Goal: Information Seeking & Learning: Compare options

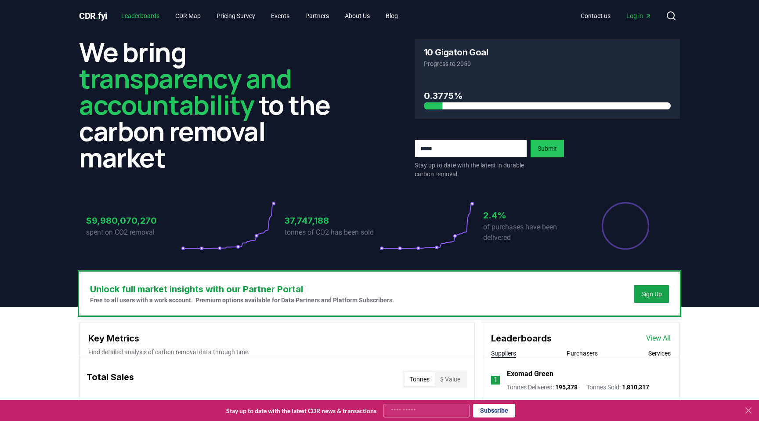
click at [129, 17] on link "Leaderboards" at bounding box center [140, 16] width 52 height 16
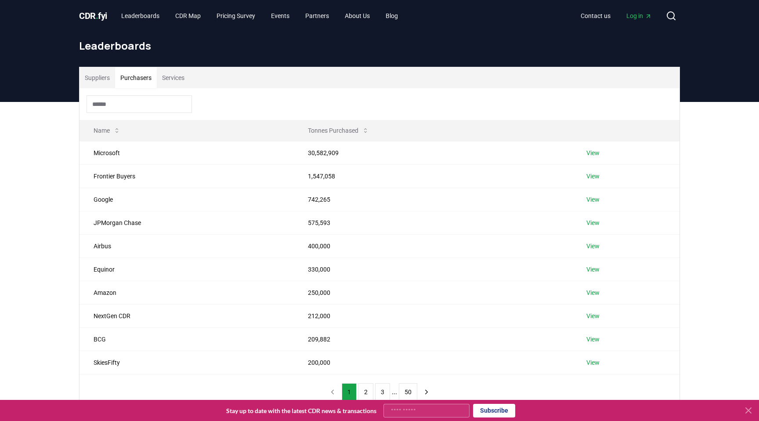
click at [143, 81] on button "Purchasers" at bounding box center [136, 77] width 42 height 21
click at [174, 77] on button "Services" at bounding box center [173, 77] width 33 height 21
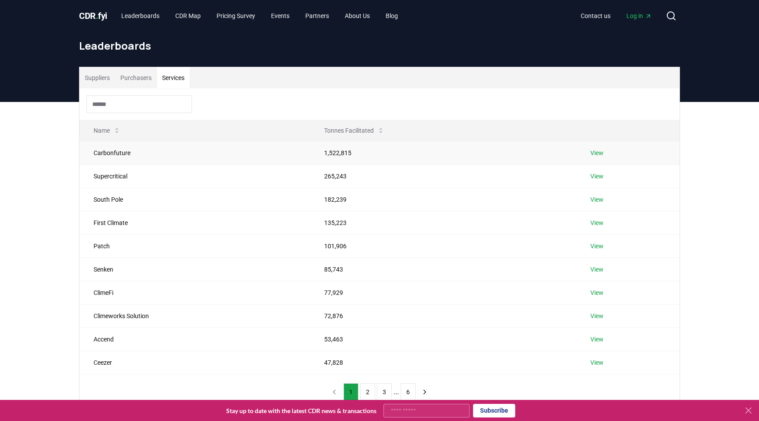
click at [597, 155] on link "View" at bounding box center [596, 152] width 13 height 9
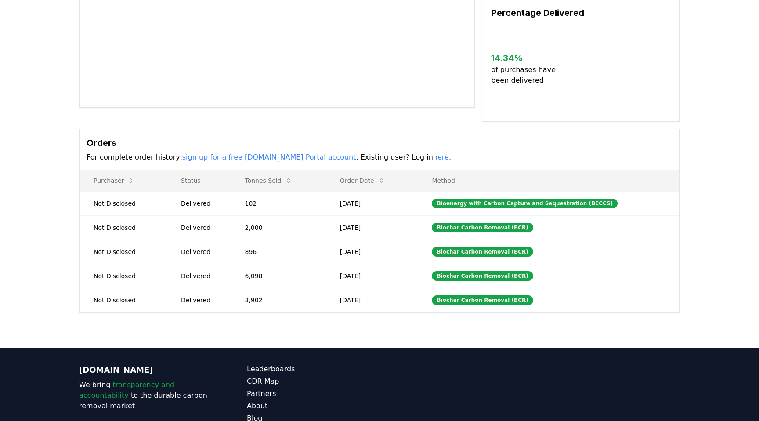
scroll to position [195, 0]
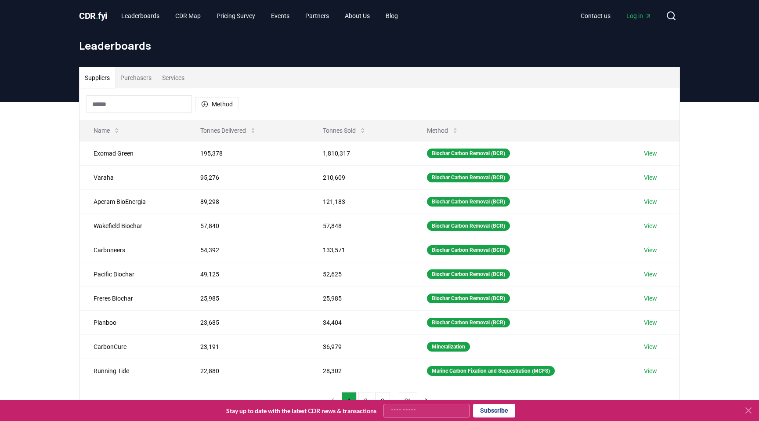
click at [175, 80] on button "Services" at bounding box center [173, 77] width 33 height 21
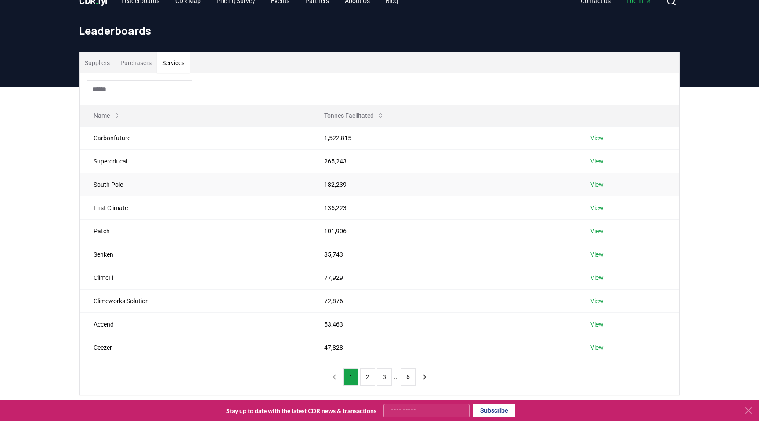
scroll to position [20, 0]
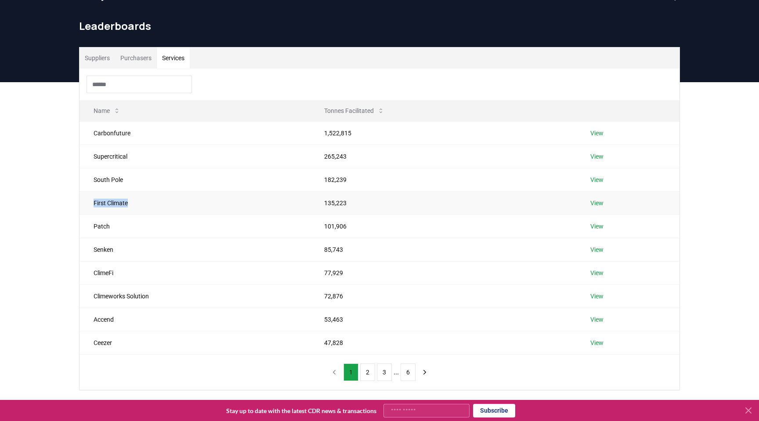
drag, startPoint x: 94, startPoint y: 203, endPoint x: 131, endPoint y: 202, distance: 36.9
click at [131, 202] on td "First Climate" at bounding box center [195, 202] width 231 height 23
drag, startPoint x: 130, startPoint y: 202, endPoint x: 90, endPoint y: 199, distance: 40.1
click at [90, 199] on td "First Climate" at bounding box center [195, 202] width 231 height 23
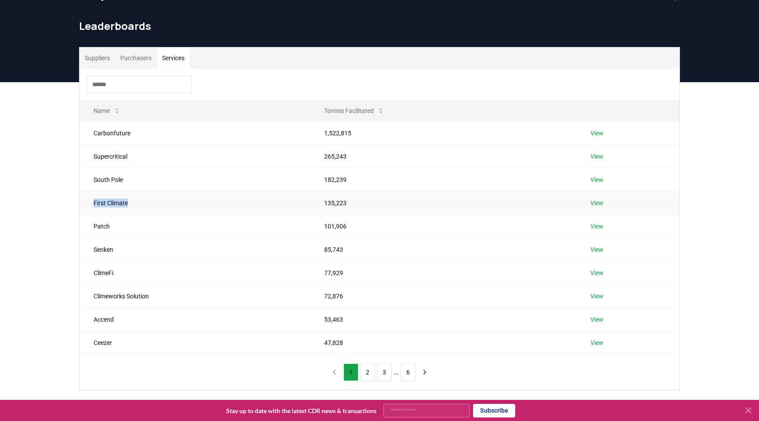
click at [90, 199] on td "First Climate" at bounding box center [195, 202] width 231 height 23
click at [595, 248] on link "View" at bounding box center [596, 249] width 13 height 9
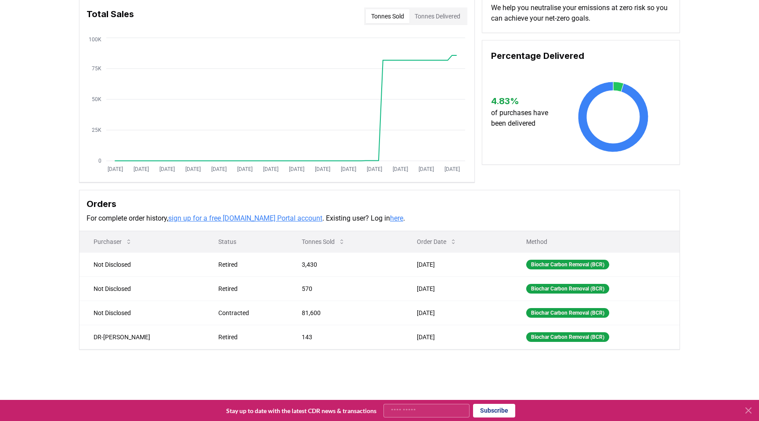
scroll to position [72, 0]
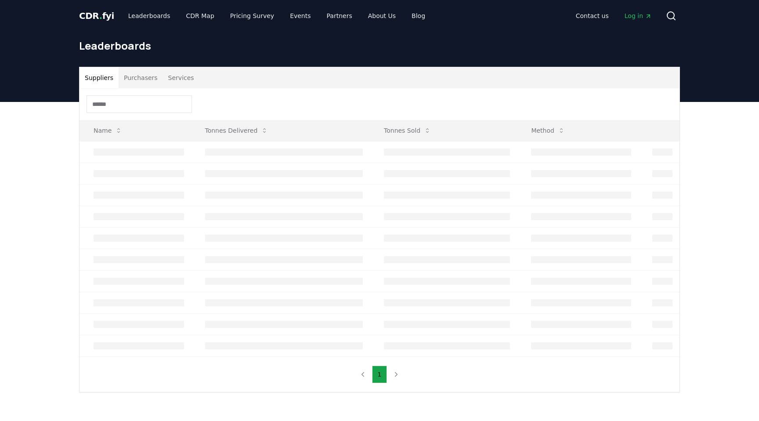
scroll to position [20, 0]
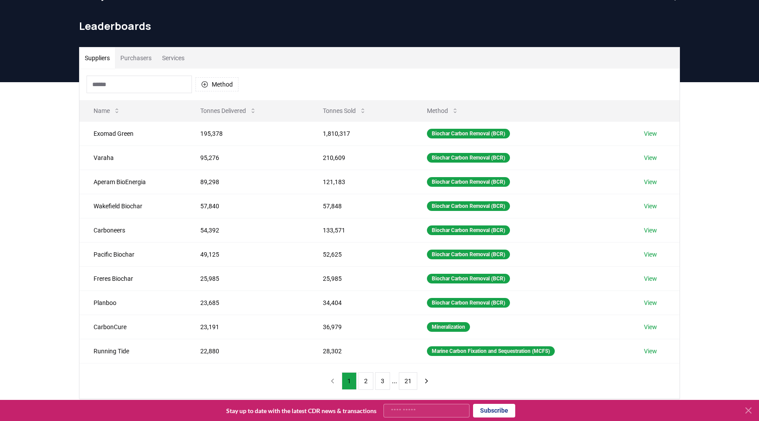
click at [178, 65] on button "Services" at bounding box center [173, 57] width 33 height 21
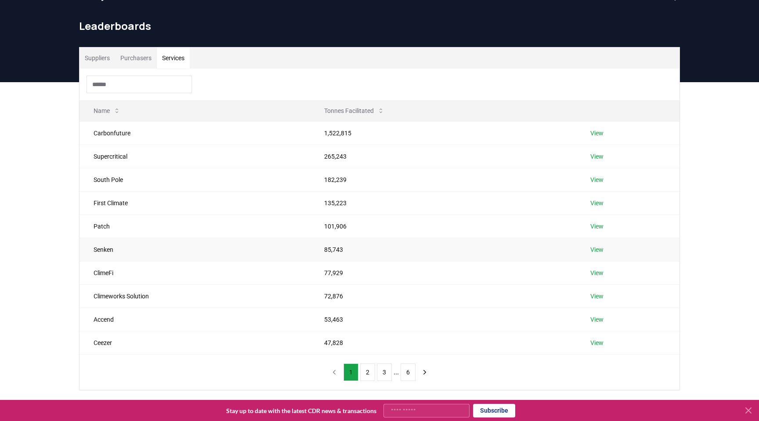
click at [105, 246] on td "Senken" at bounding box center [195, 249] width 231 height 23
copy td "Senken"
click at [200, 217] on td "Patch" at bounding box center [195, 225] width 231 height 23
click at [133, 251] on td "Senken" at bounding box center [195, 249] width 231 height 23
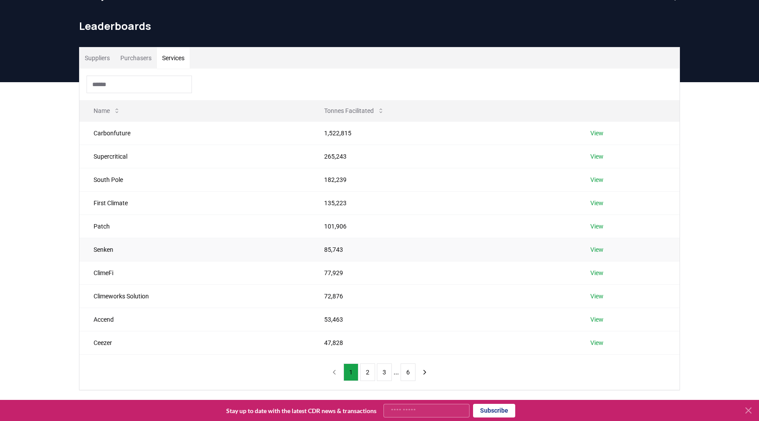
click at [133, 251] on td "Senken" at bounding box center [195, 249] width 231 height 23
click at [121, 272] on td "ClimeFi" at bounding box center [195, 272] width 231 height 23
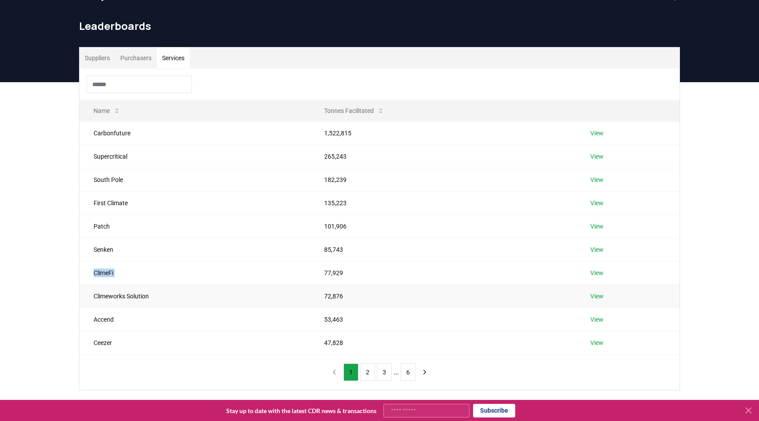
click at [110, 301] on td "Climeworks Solution" at bounding box center [195, 295] width 231 height 23
click at [198, 293] on td "Climeworks Solution" at bounding box center [195, 295] width 231 height 23
click at [174, 329] on td "Accend" at bounding box center [195, 318] width 231 height 23
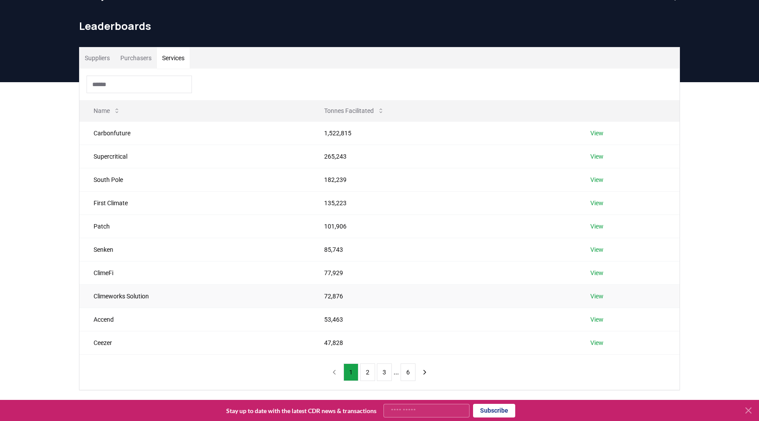
click at [171, 300] on td "Climeworks Solution" at bounding box center [195, 295] width 231 height 23
click at [161, 324] on td "Accend" at bounding box center [195, 318] width 231 height 23
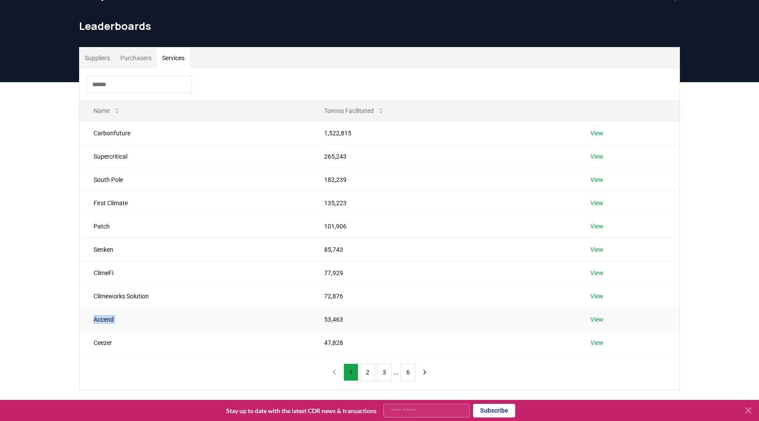
click at [161, 324] on td "Accend" at bounding box center [195, 318] width 231 height 23
click at [366, 371] on button "2" at bounding box center [367, 372] width 15 height 18
